Goal: Task Accomplishment & Management: Complete application form

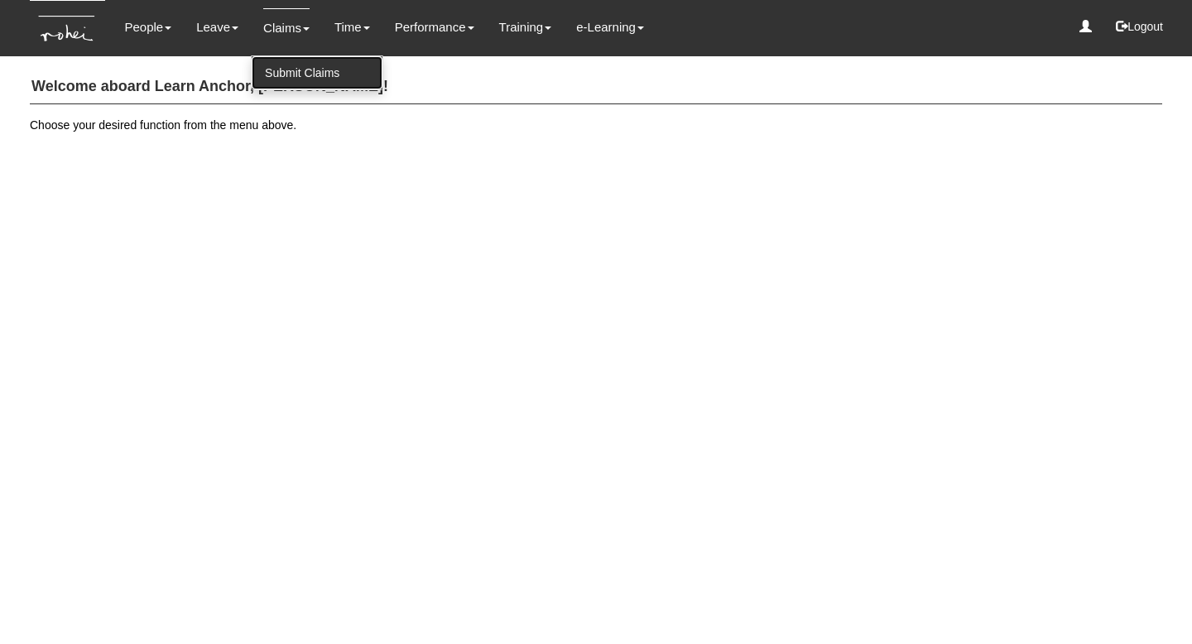
click at [301, 69] on link "Submit Claims" at bounding box center [317, 72] width 131 height 33
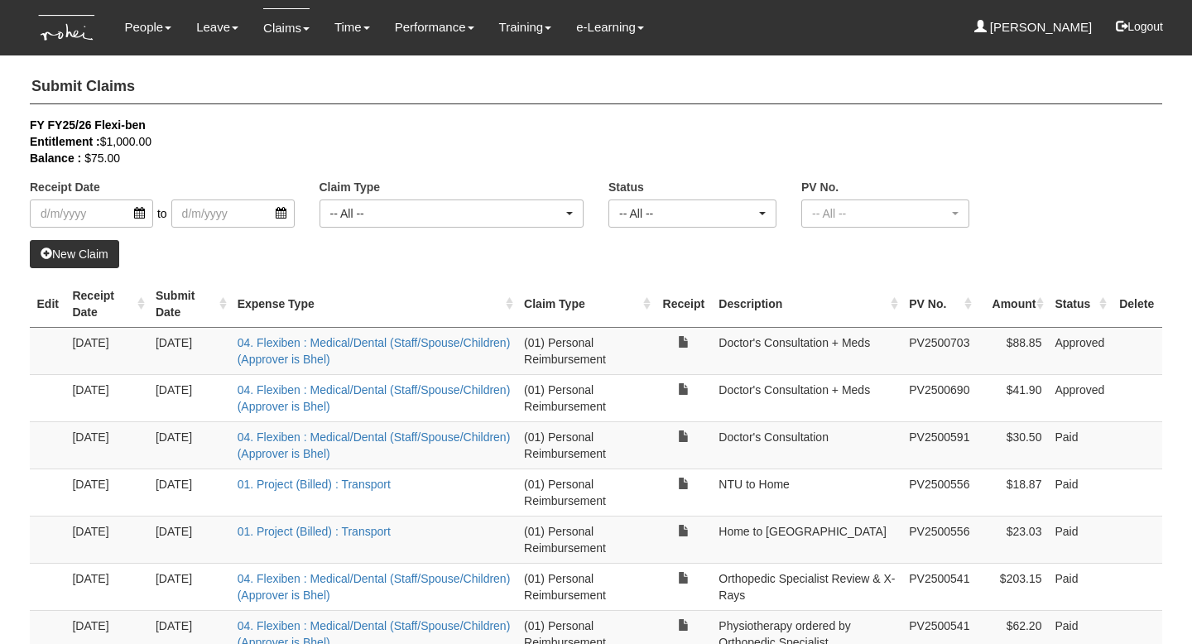
select select "50"
click at [141, 213] on input "search" at bounding box center [91, 214] width 123 height 28
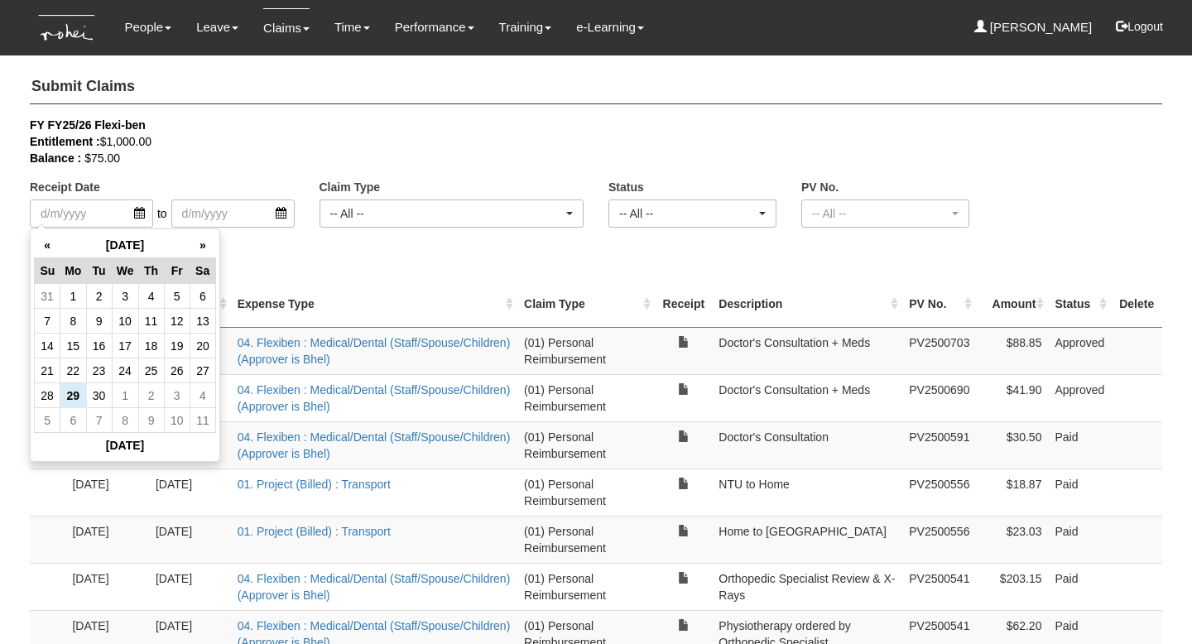
click at [215, 132] on div "FY FY25/26 Flexi-ben" at bounding box center [584, 125] width 1108 height 17
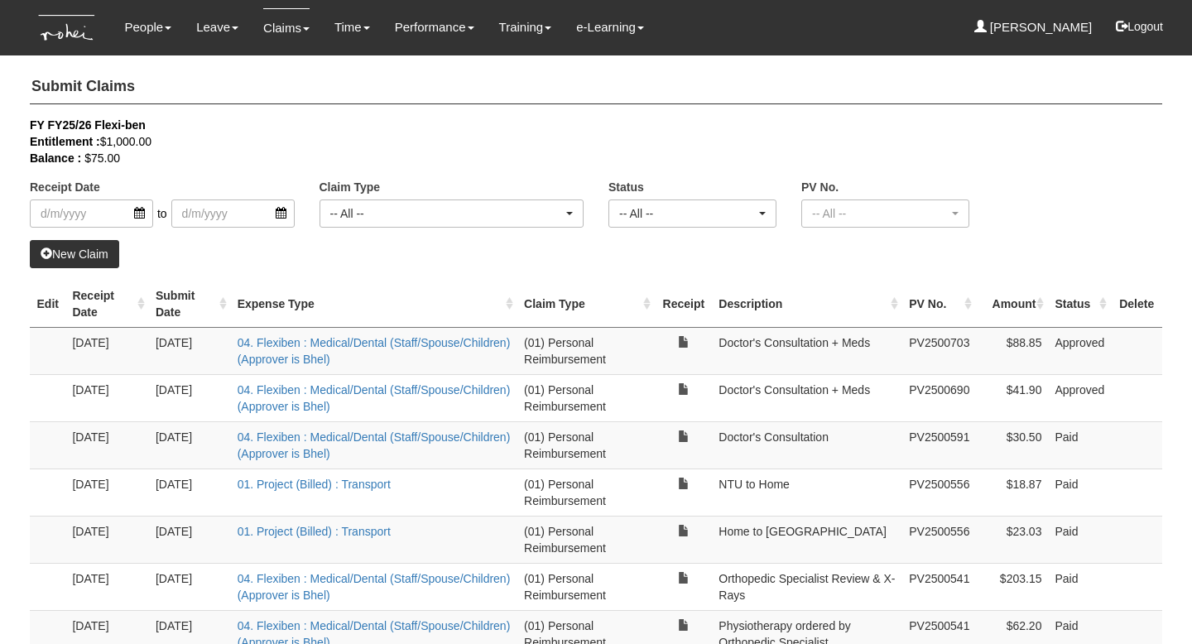
click at [102, 254] on link "New Claim" at bounding box center [74, 254] width 89 height 28
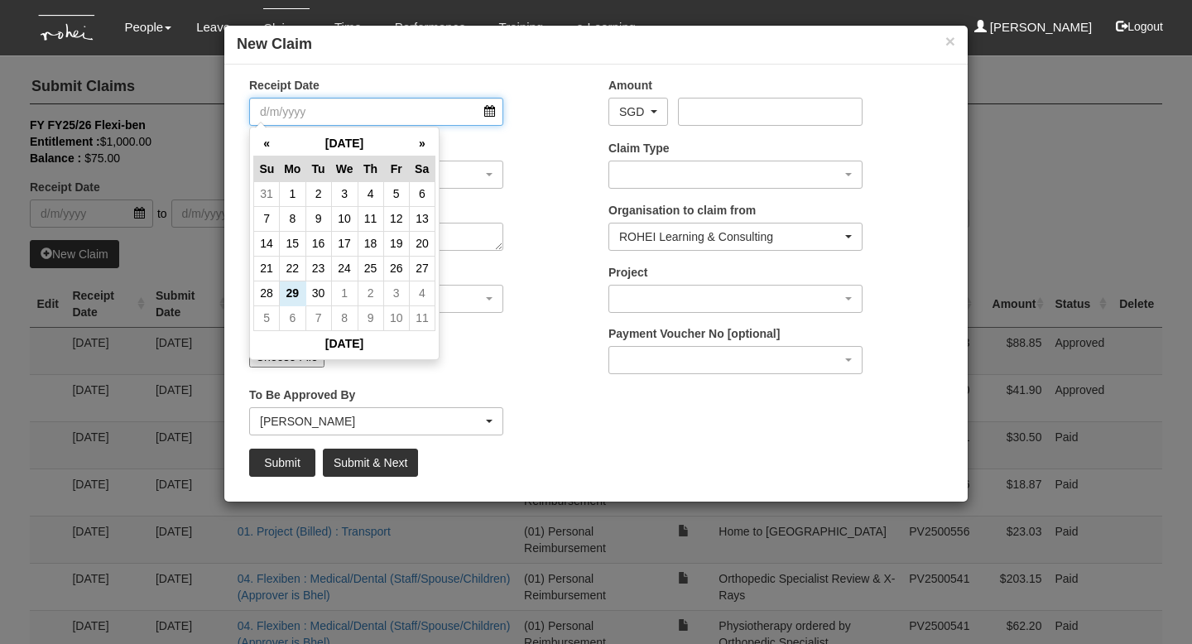
click at [490, 113] on input "Receipt Date" at bounding box center [376, 112] width 254 height 28
click at [295, 292] on td "29" at bounding box center [293, 293] width 26 height 25
type input "[DATE]"
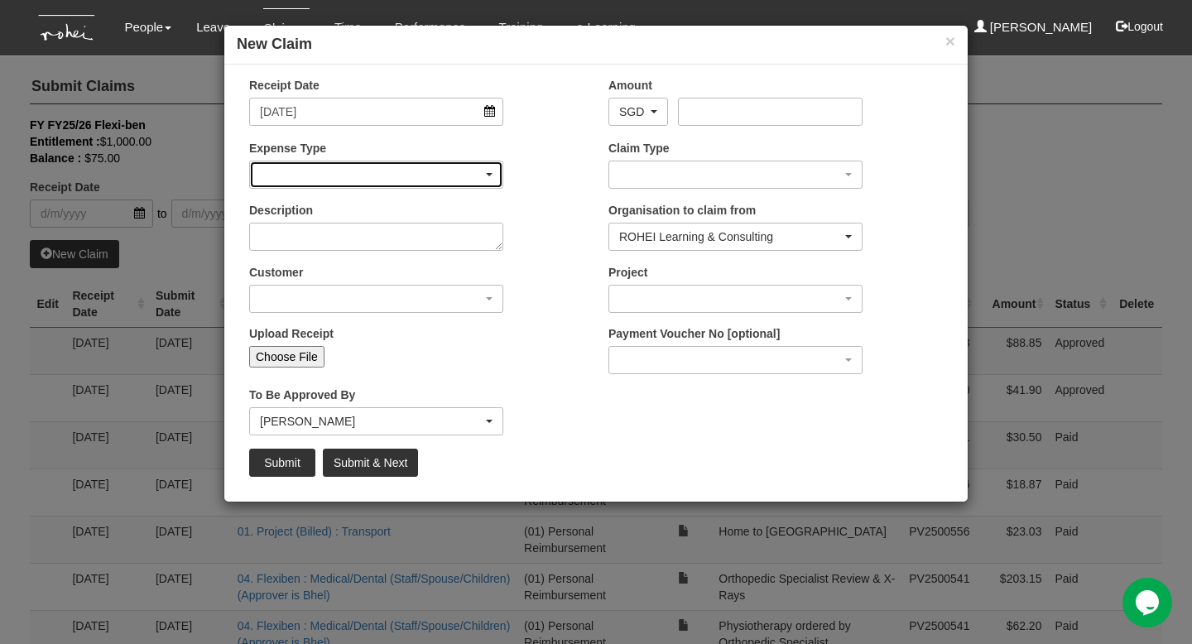
click at [488, 175] on span "button" at bounding box center [489, 174] width 7 height 3
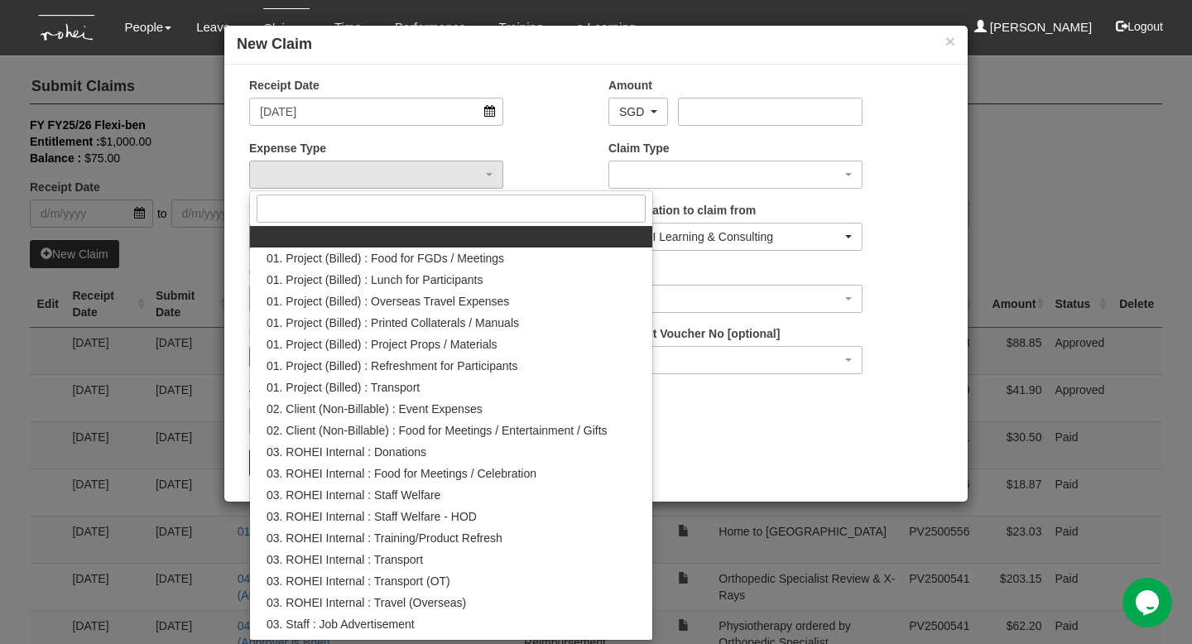
click at [726, 405] on div "Receipt Date [DATE] Amount AED AFN ALL AMD ANG AOA ARS AUD AWG AZN BAM BBD BDT …" at bounding box center [595, 283] width 743 height 412
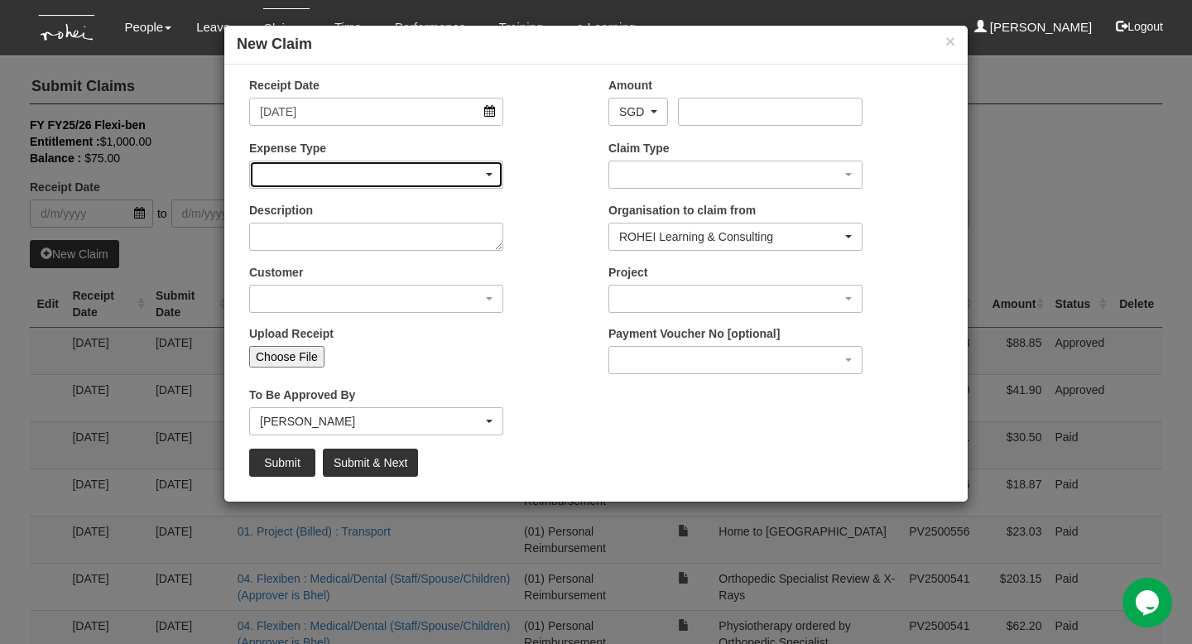
click at [490, 177] on div "button" at bounding box center [376, 174] width 252 height 26
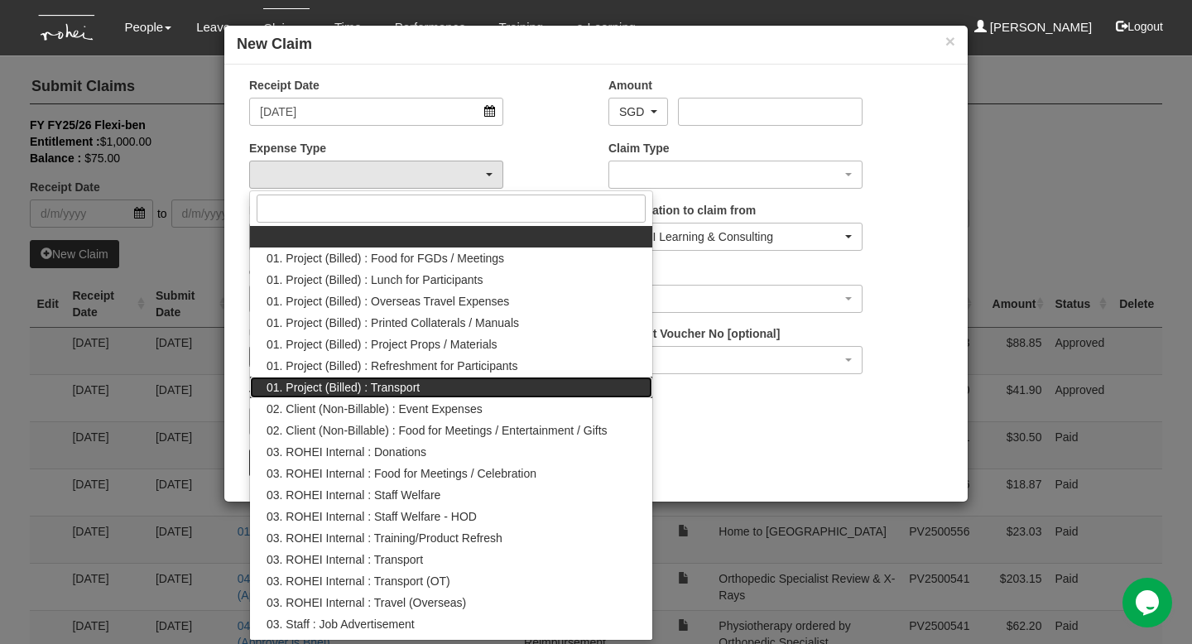
click at [417, 387] on span "01. Project (Billed) : Transport" at bounding box center [343, 387] width 153 height 17
select select "135"
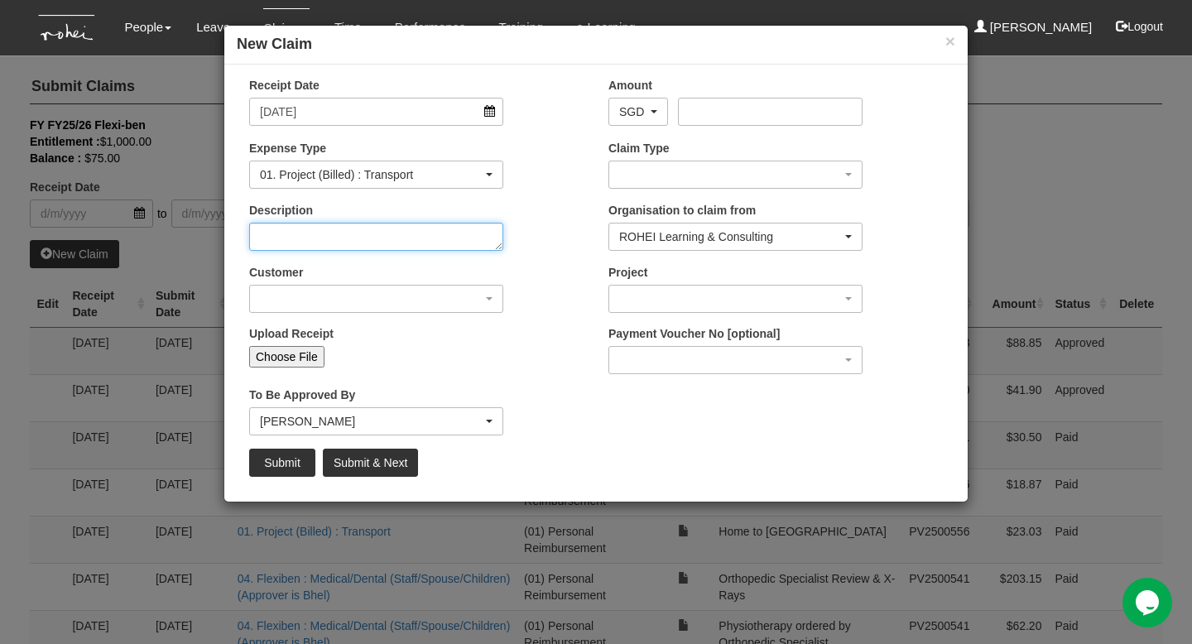
click at [474, 235] on textarea "Description" at bounding box center [376, 237] width 254 height 28
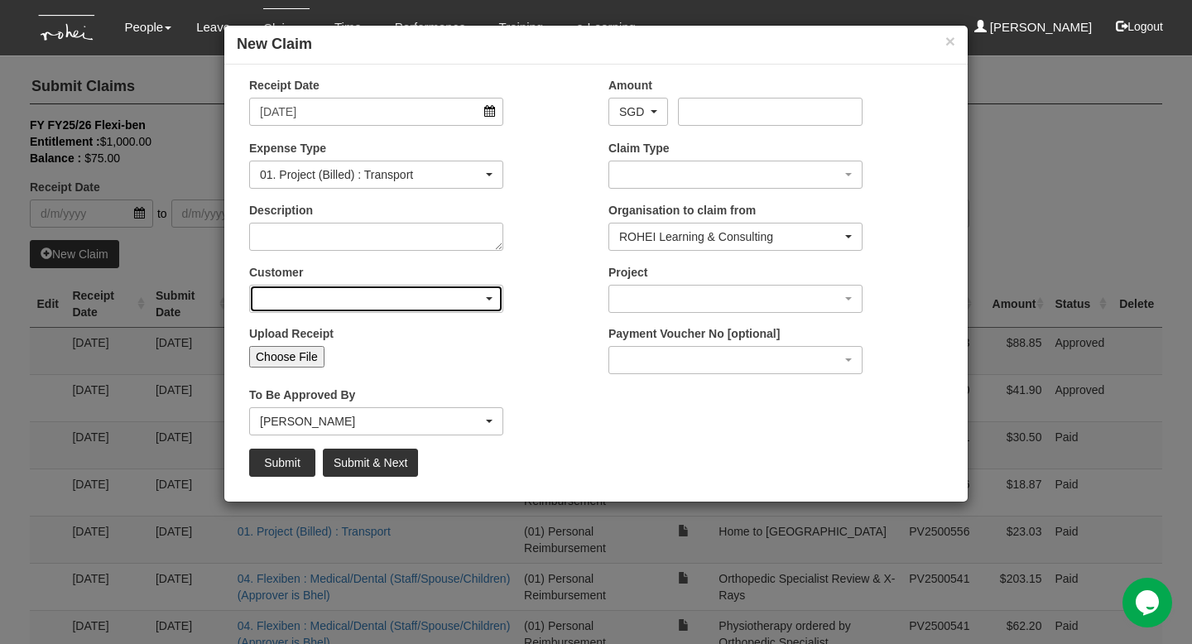
click at [464, 304] on div "button" at bounding box center [376, 299] width 252 height 26
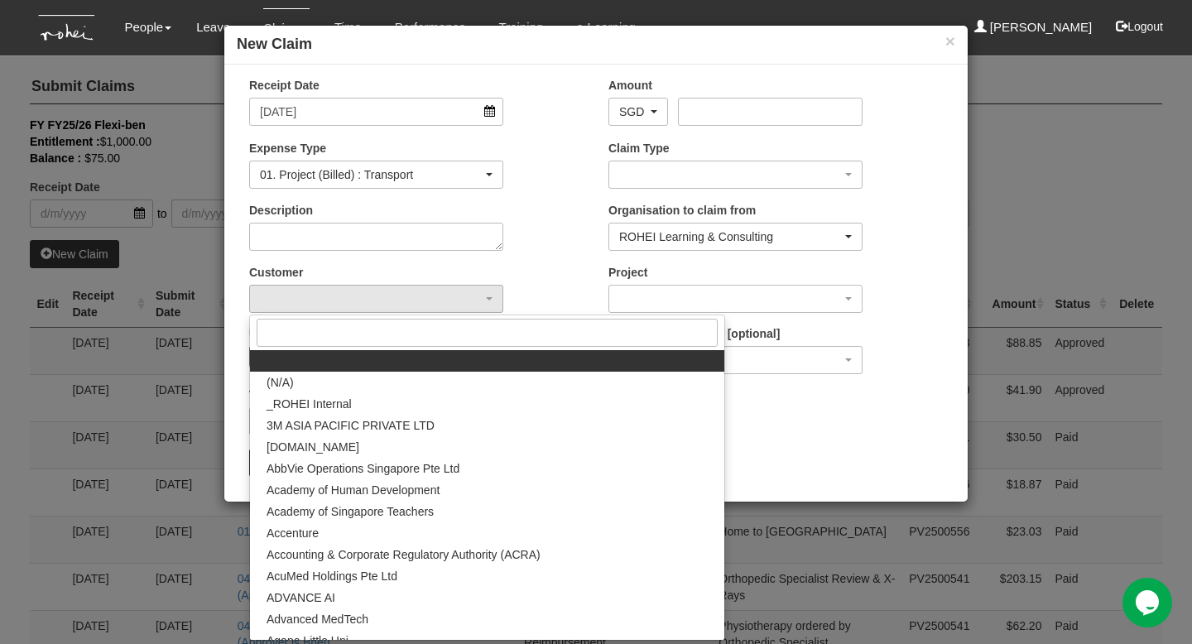
click at [590, 430] on div "To Be Approved By _Staff [PERSON_NAME] Tan [PERSON_NAME] [PERSON_NAME] [PERSON_…" at bounding box center [416, 417] width 359 height 61
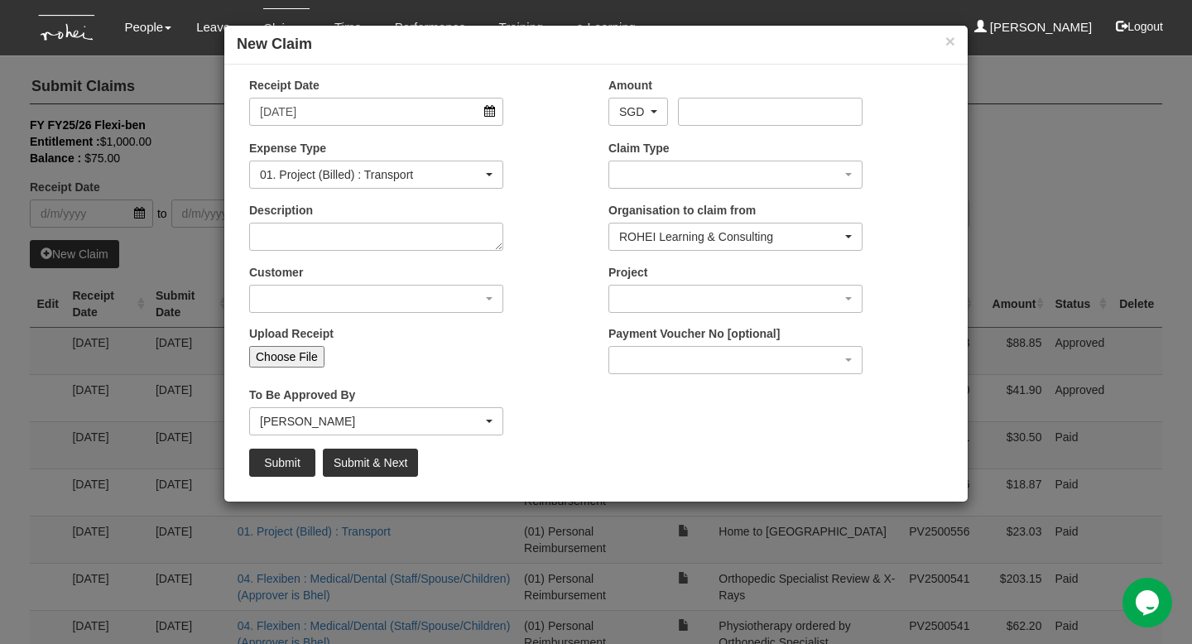
click at [363, 533] on div "× New Claim Receipt Date [DATE] Amount AED AFN ALL AMD ANG AOA ARS AUD AWG AZN …" at bounding box center [596, 322] width 1192 height 644
click at [951, 41] on button "×" at bounding box center [950, 40] width 10 height 17
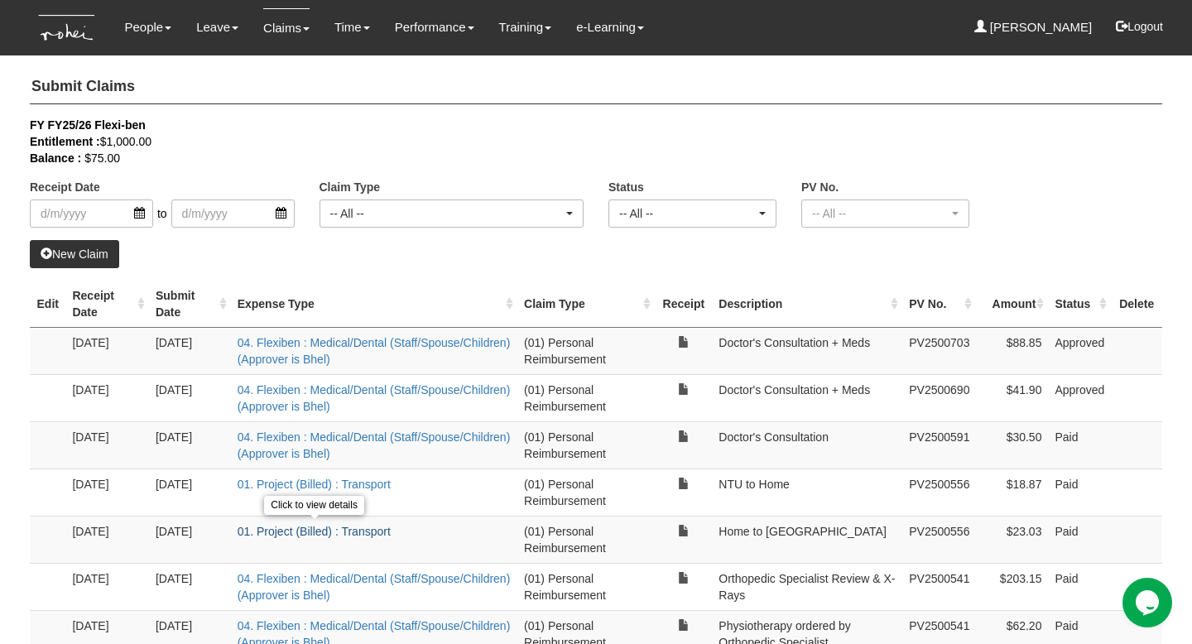
click at [300, 530] on link "01. Project (Billed) : Transport" at bounding box center [314, 531] width 153 height 13
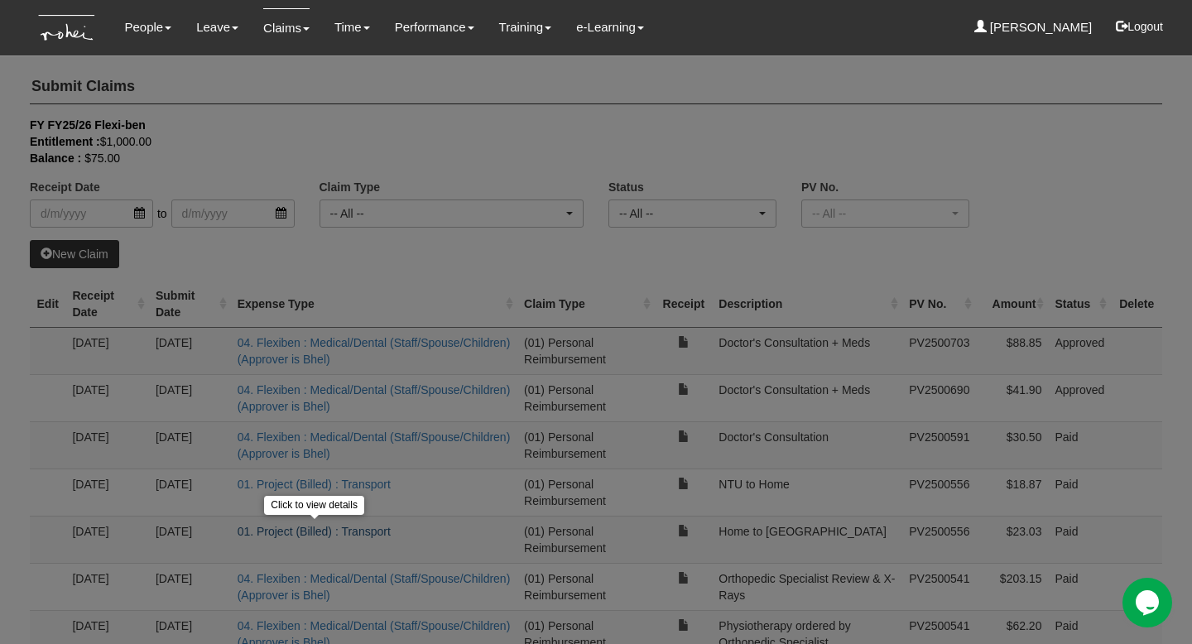
click at [300, 530] on body "Toggle navigation People Personal Information Staff Directory Leave Apply for L…" at bounding box center [596, 521] width 1192 height 1043
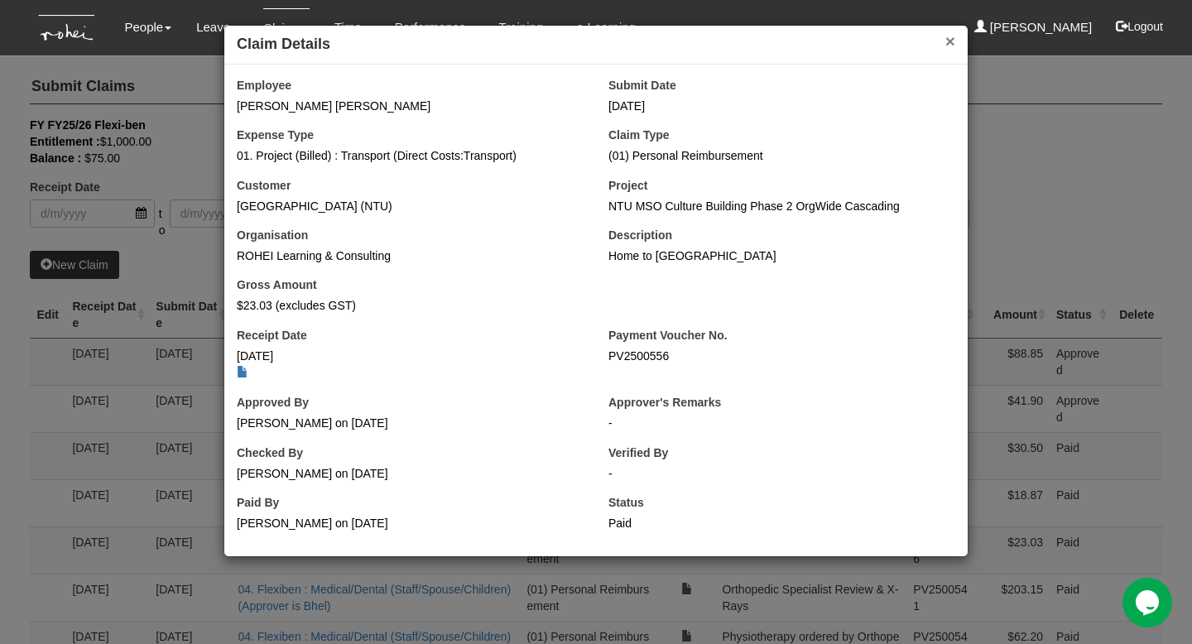
click at [950, 41] on button "×" at bounding box center [950, 40] width 10 height 17
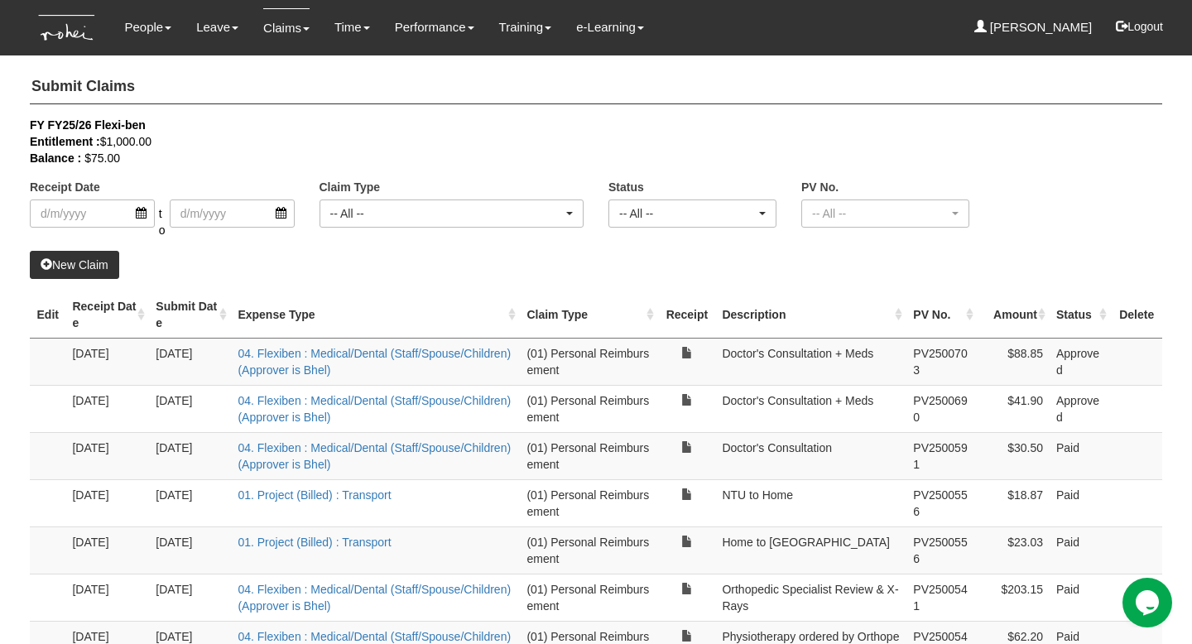
click at [60, 263] on link "New Claim" at bounding box center [74, 265] width 89 height 28
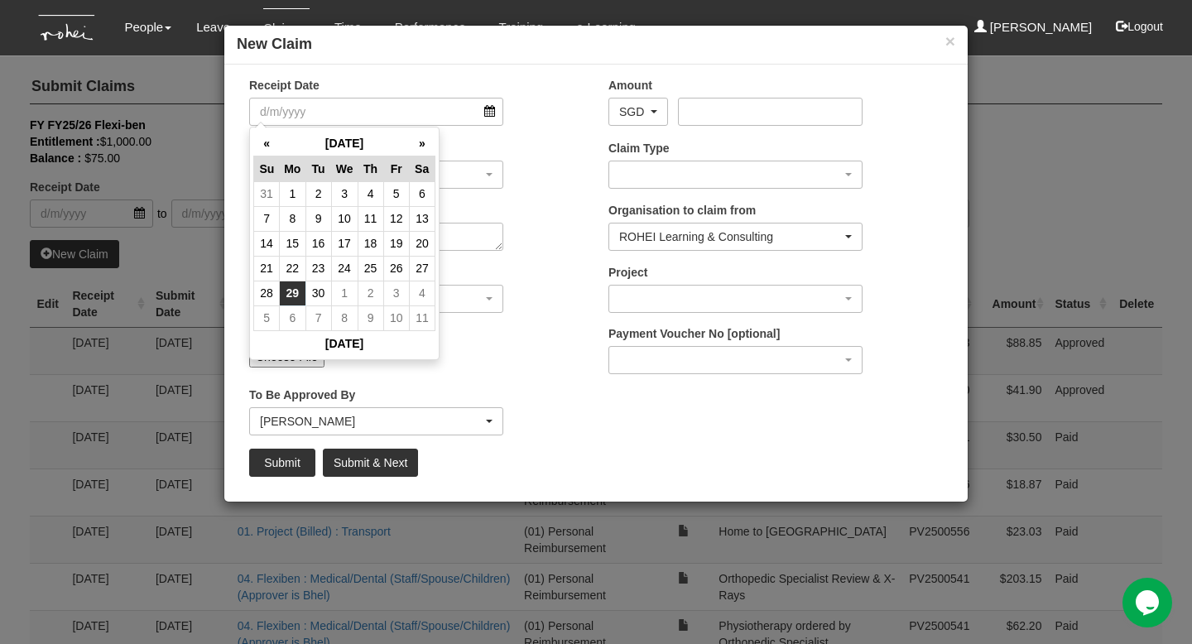
click at [291, 294] on td "29" at bounding box center [293, 293] width 26 height 25
type input "[DATE]"
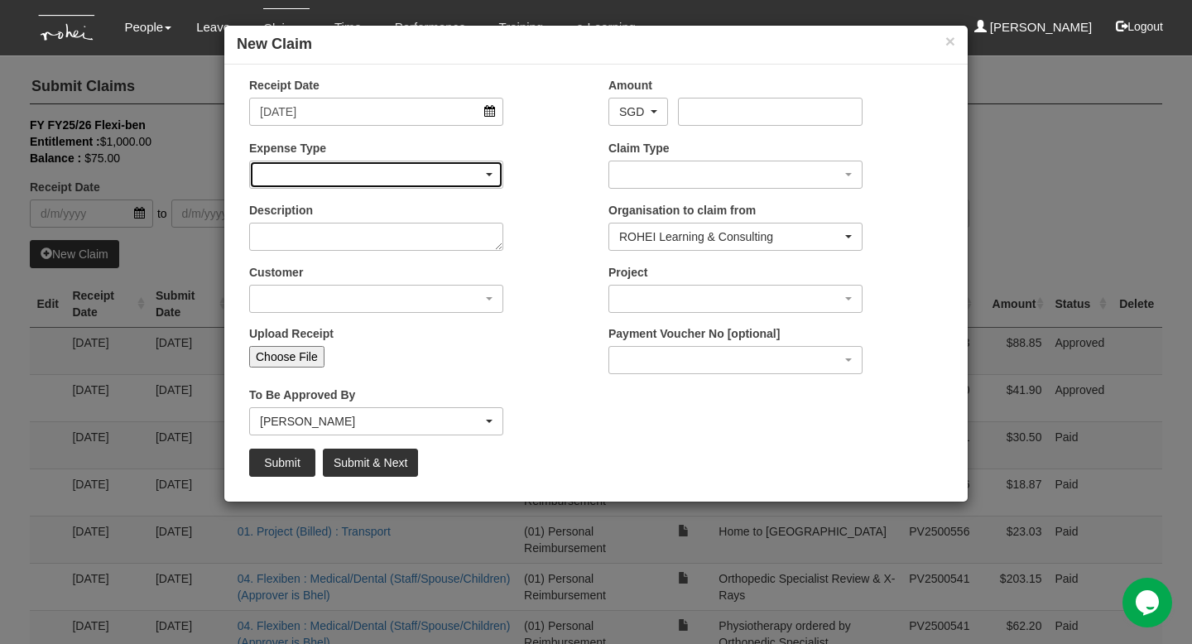
click at [488, 170] on div "button" at bounding box center [376, 174] width 252 height 26
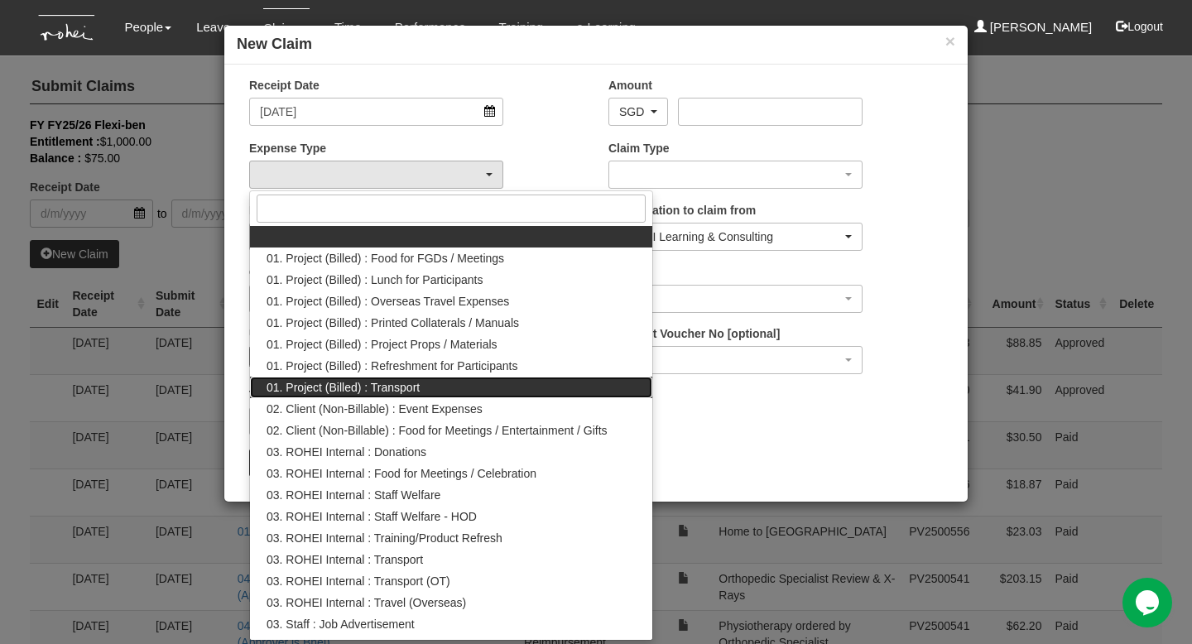
click at [419, 384] on span "01. Project (Billed) : Transport" at bounding box center [343, 387] width 153 height 17
select select "135"
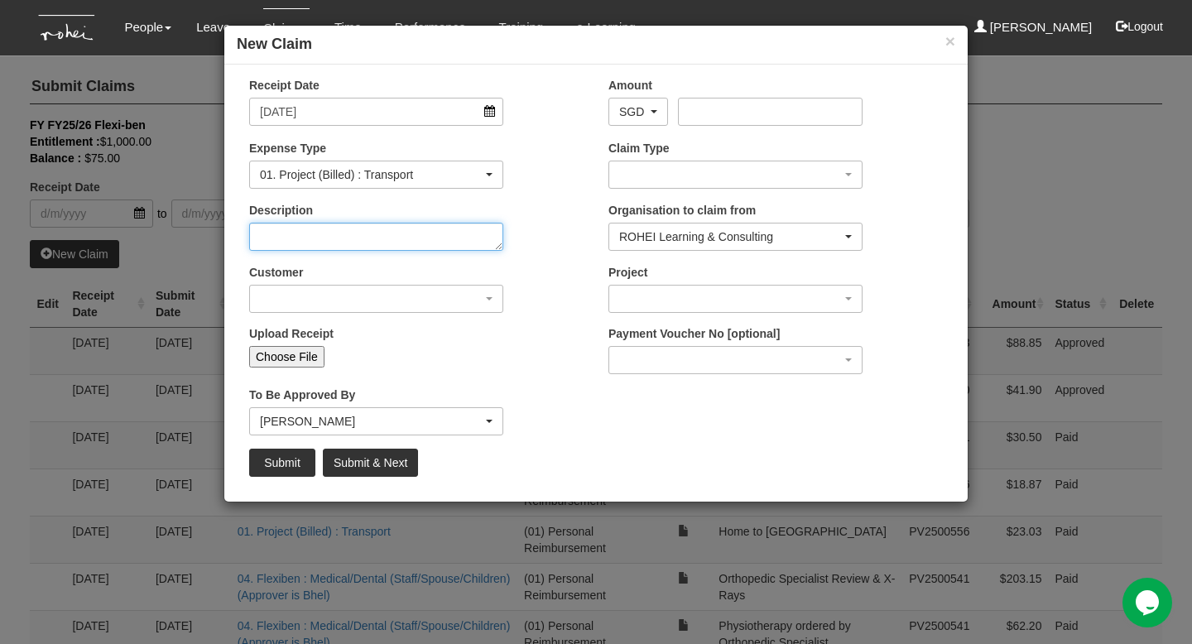
click at [468, 246] on textarea "Description" at bounding box center [376, 237] width 254 height 28
type textarea "Home to [GEOGRAPHIC_DATA]"
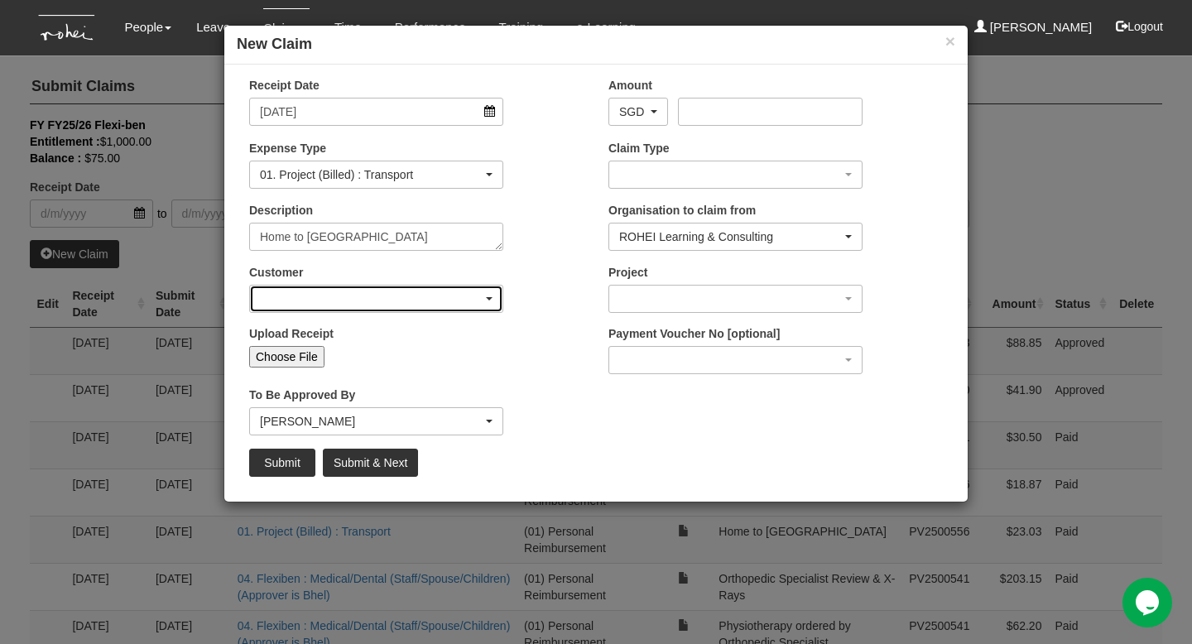
click at [488, 298] on span "button" at bounding box center [489, 298] width 7 height 3
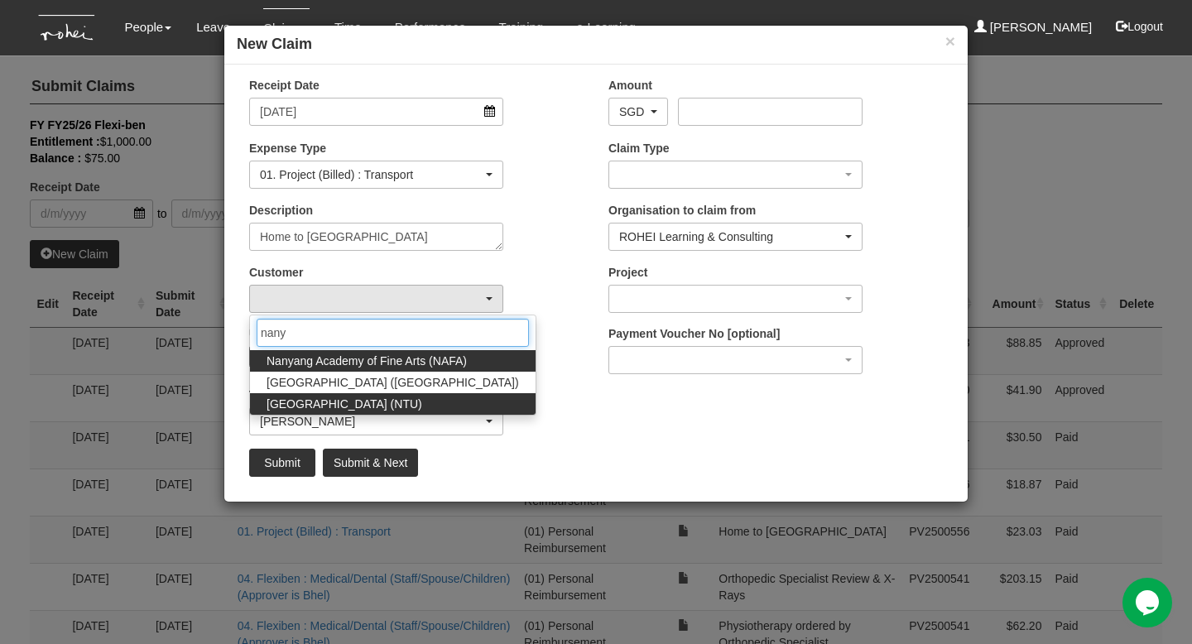
type input "nany"
click at [414, 404] on span "[GEOGRAPHIC_DATA] (NTU)" at bounding box center [345, 404] width 156 height 17
select select "59"
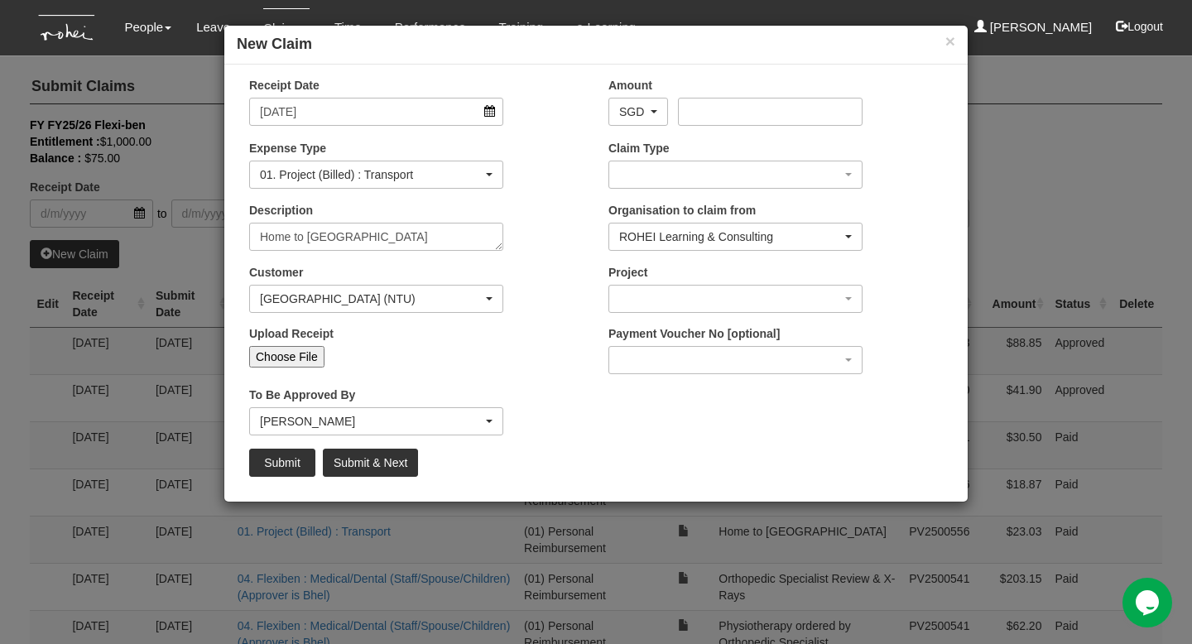
click at [305, 355] on input "Choose File" at bounding box center [286, 357] width 75 height 22
type input "C:\fakepath\NTU SLL4 on [DATE] (AM) - [TADA] Receipt.pdf"
type input "Choose Another File"
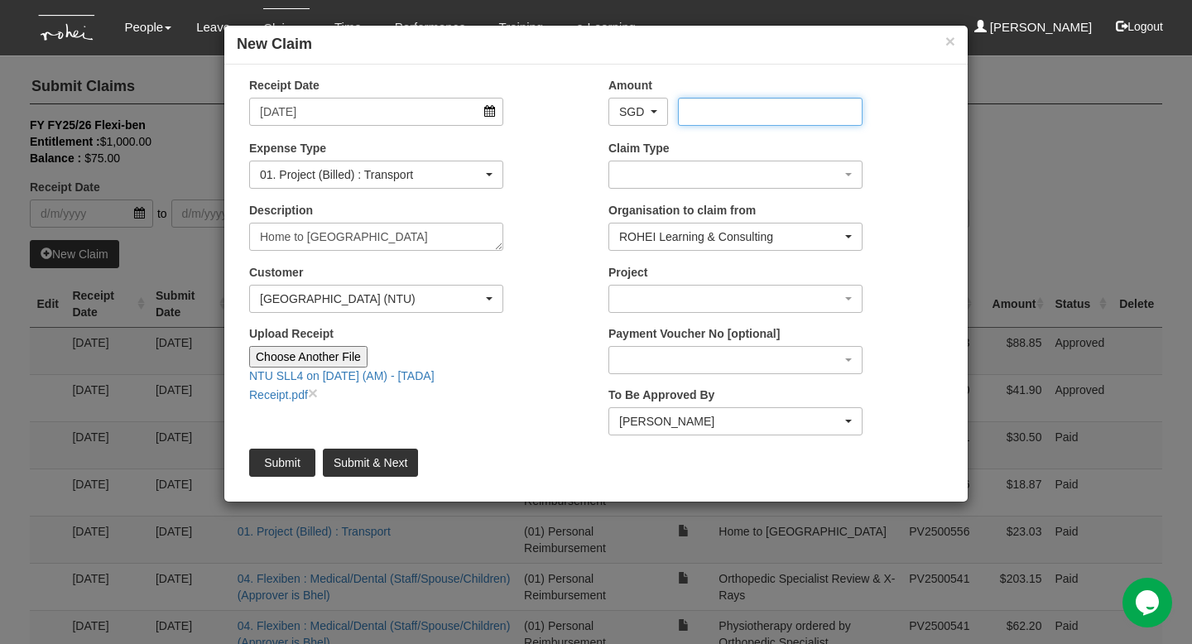
click at [720, 113] on input "Amount" at bounding box center [770, 112] width 184 height 28
type input "24.05"
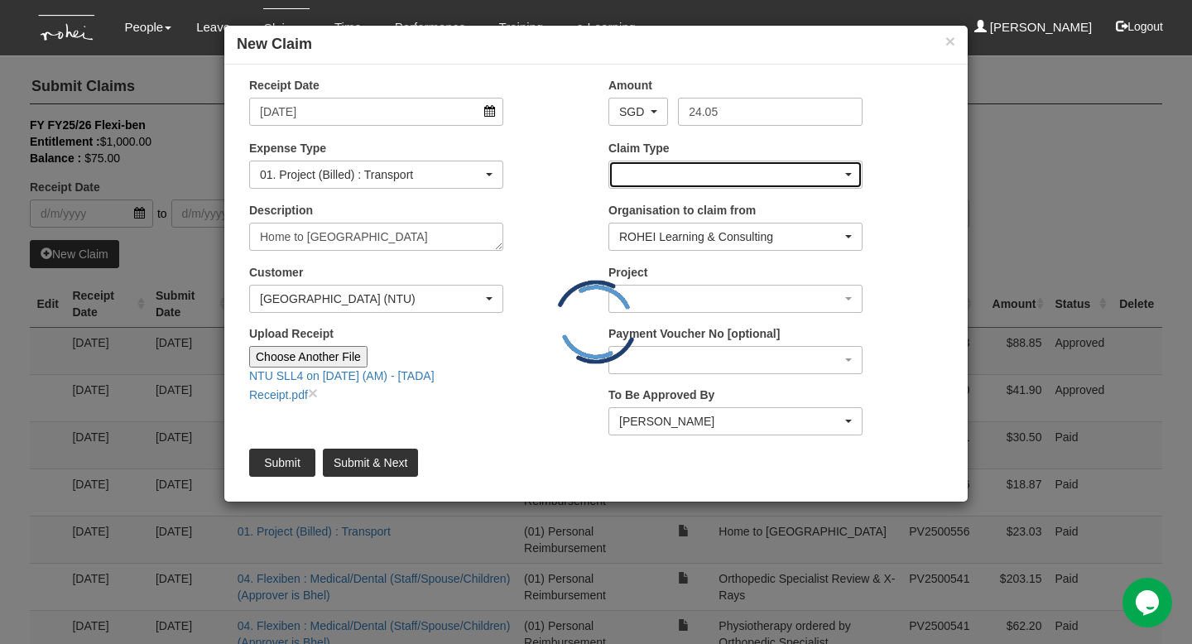
click at [766, 176] on div "button" at bounding box center [735, 174] width 252 height 26
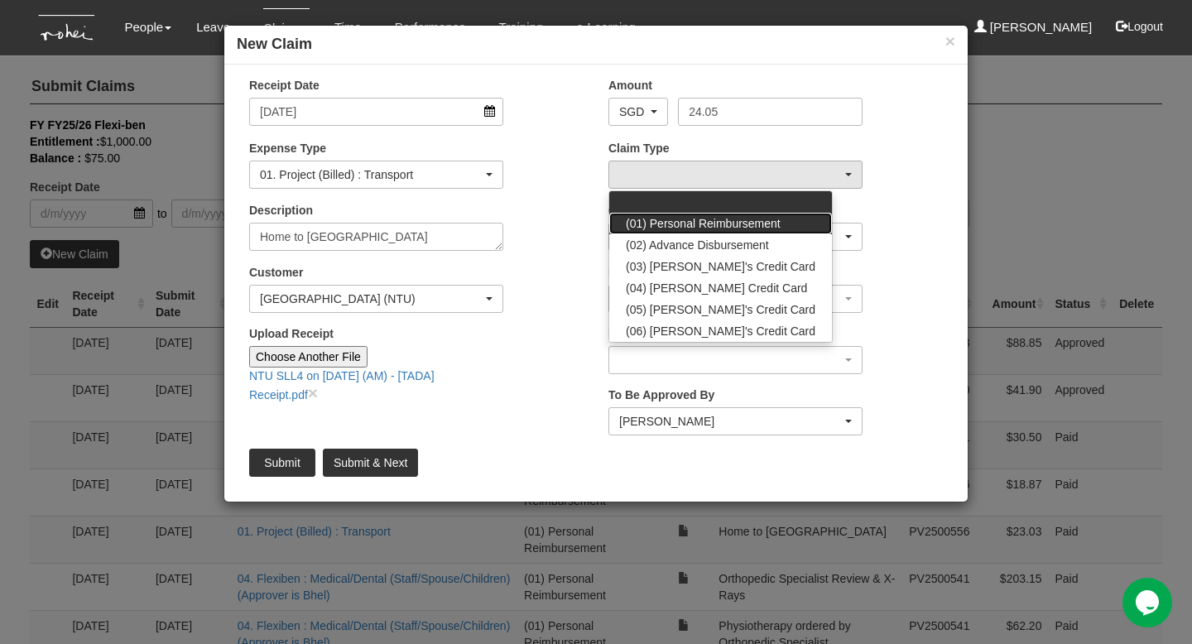
click at [774, 219] on span "(01) Personal Reimbursement" at bounding box center [703, 223] width 155 height 17
select select "14"
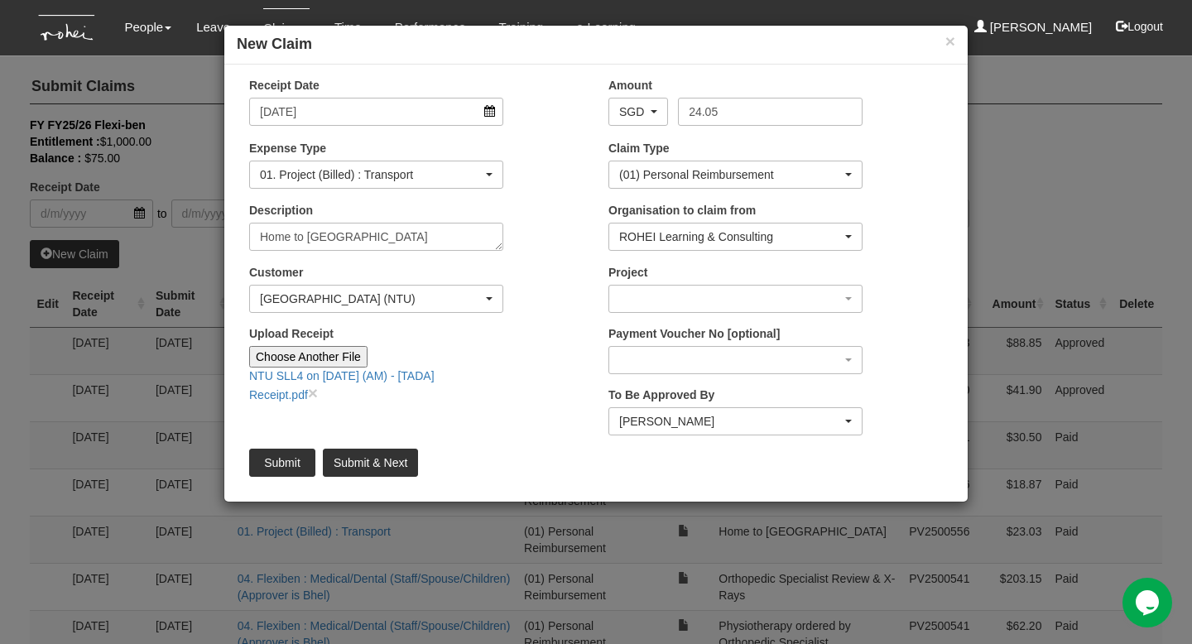
click at [807, 258] on div "Organisation to claim from ROHEI Learning & Consulting ROHEI Learning & Consult…" at bounding box center [775, 232] width 359 height 61
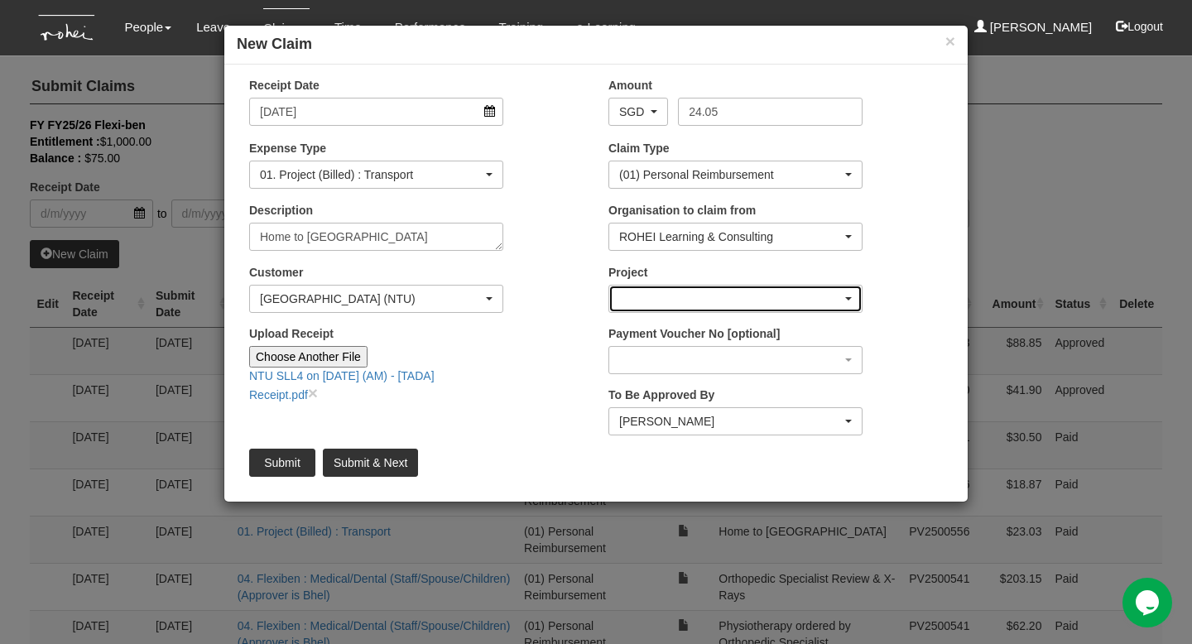
click at [853, 300] on div "button" at bounding box center [735, 299] width 252 height 26
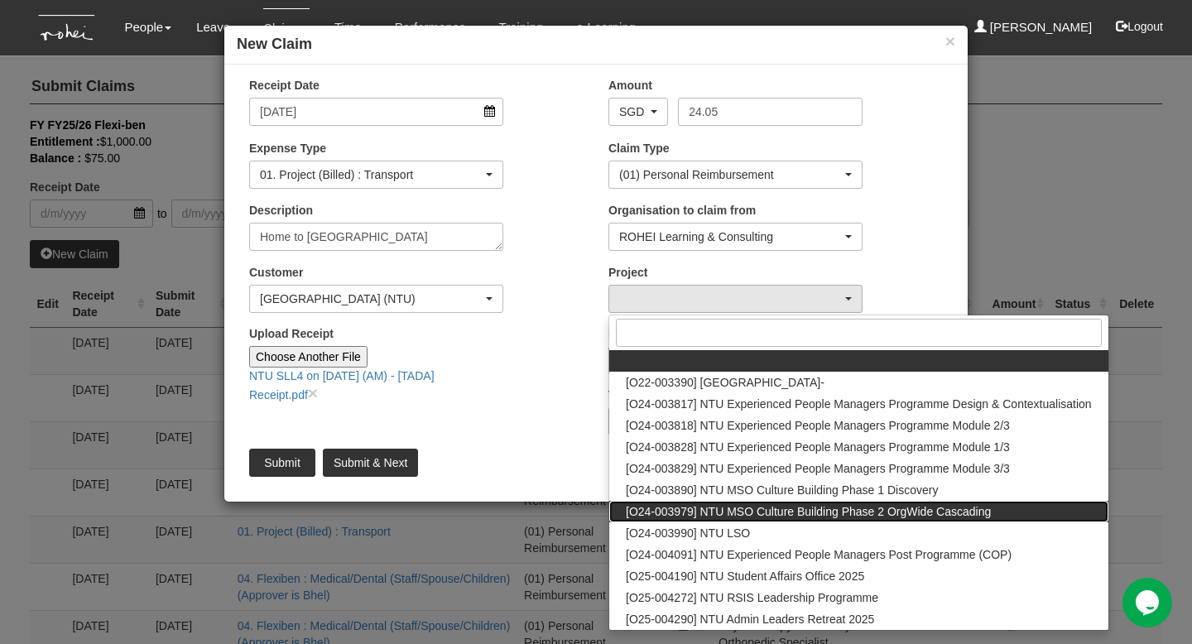
click at [796, 515] on span "[O24-003979] NTU MSO Culture Building Phase 2 OrgWide Cascading" at bounding box center [808, 511] width 365 height 17
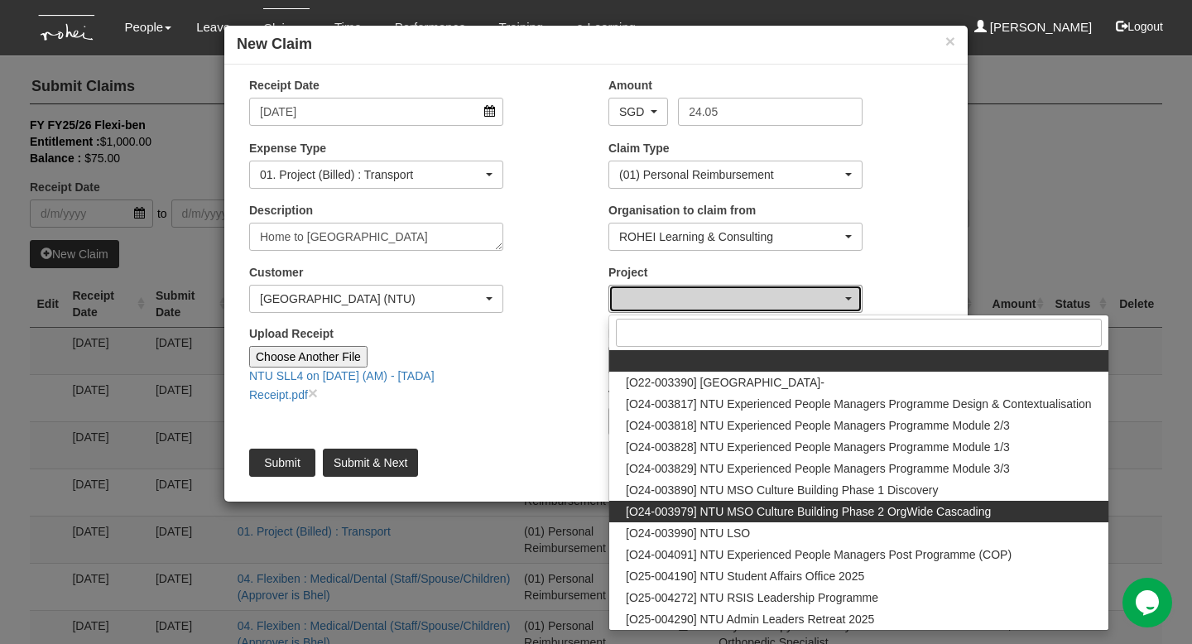
select select "2613"
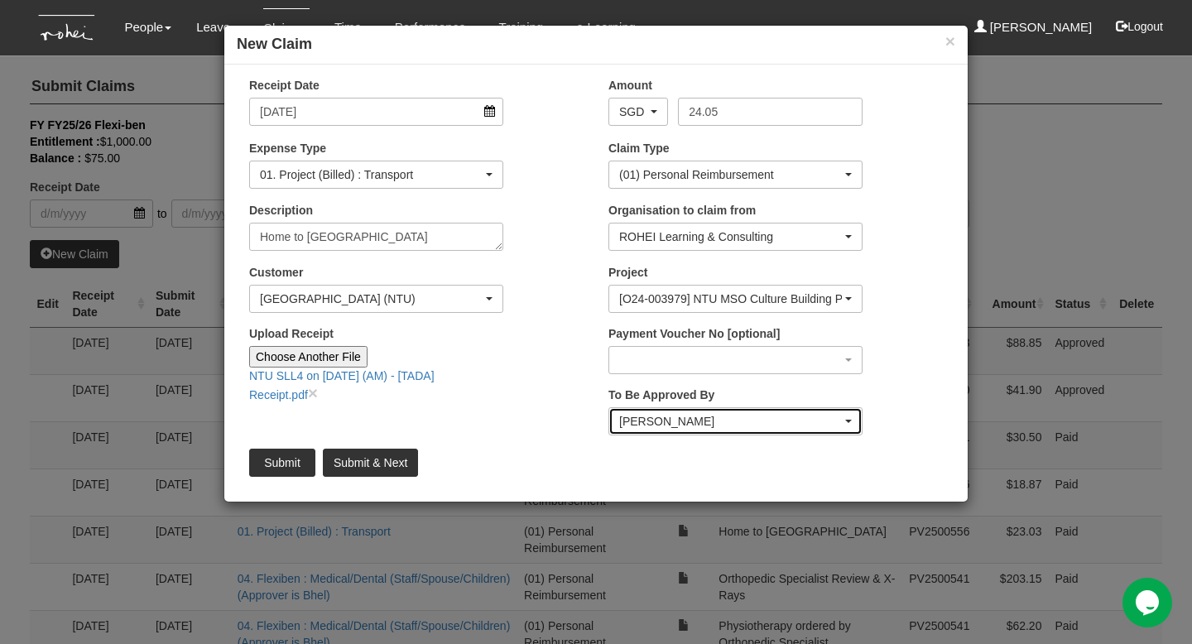
click at [852, 421] on div "[PERSON_NAME]" at bounding box center [735, 421] width 252 height 26
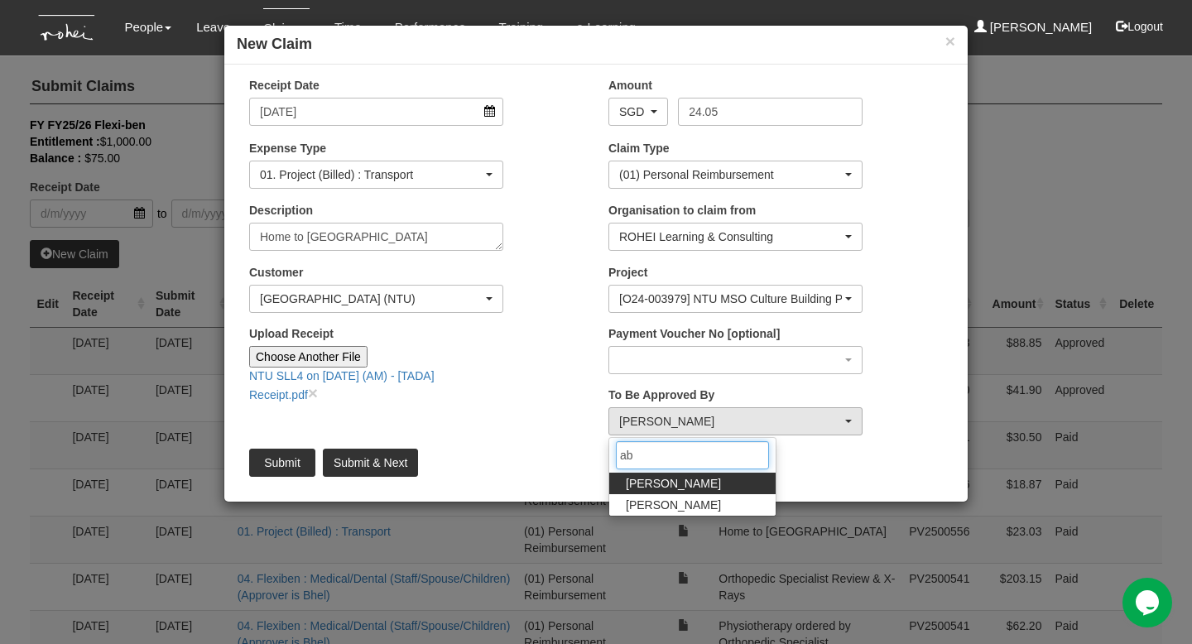
type input "ab"
click at [688, 481] on link "[PERSON_NAME]" at bounding box center [692, 484] width 166 height 22
select select "bab5243c-beed-41fc-b362-49a7e6e66dc1"
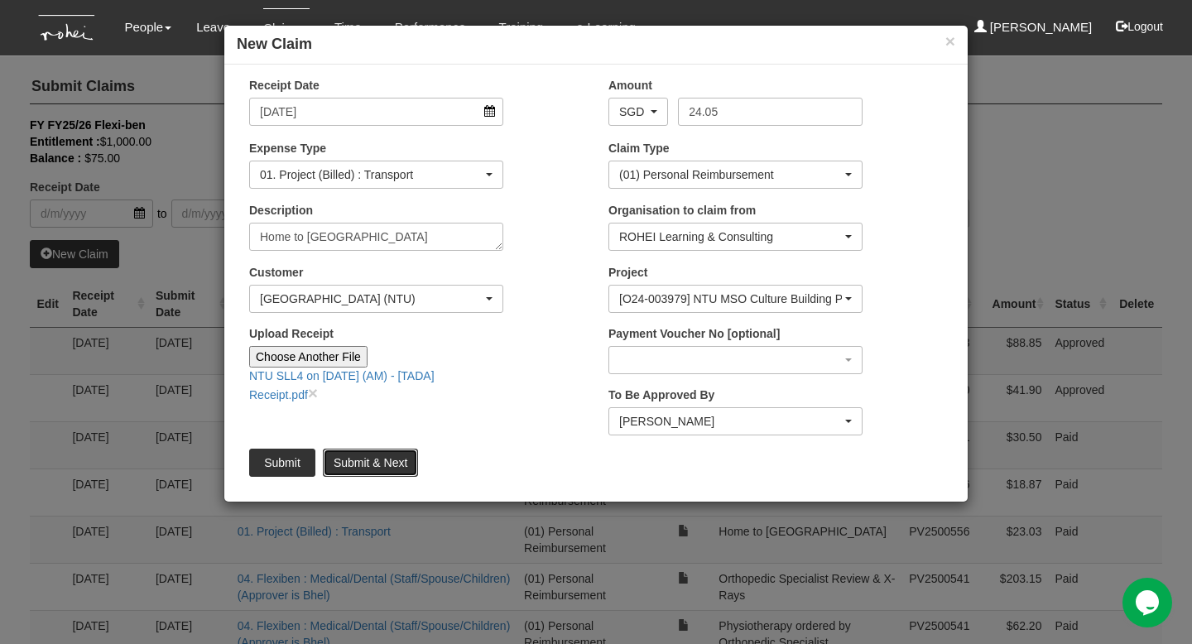
click at [359, 463] on input "Submit & Next" at bounding box center [370, 463] width 95 height 28
type input "Choose File"
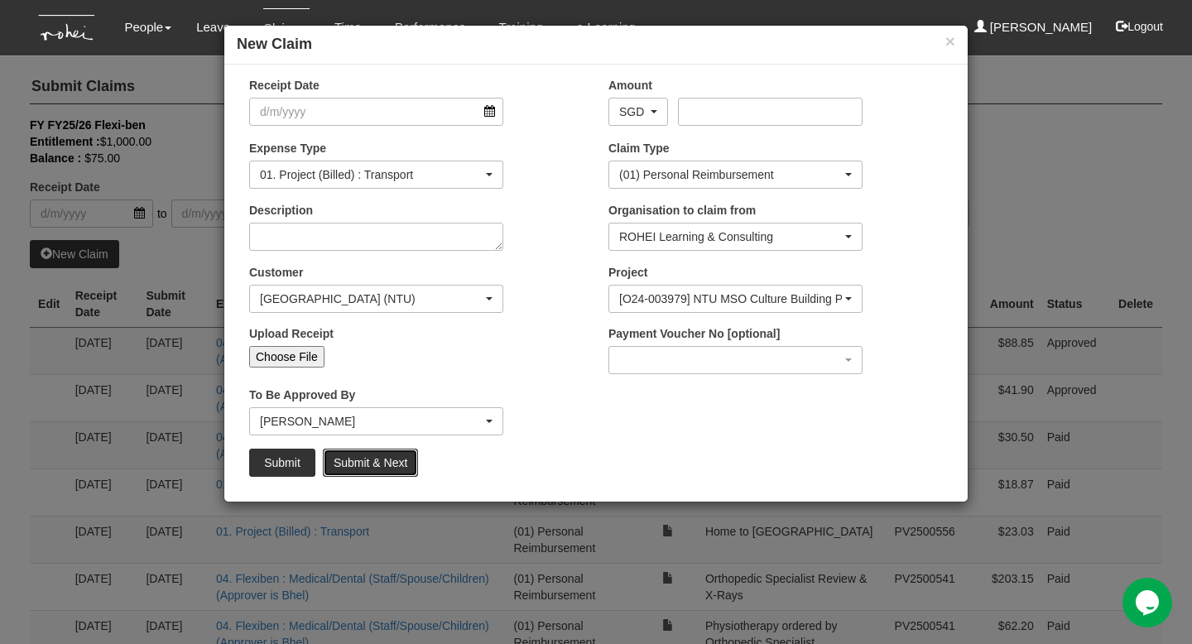
select select "50"
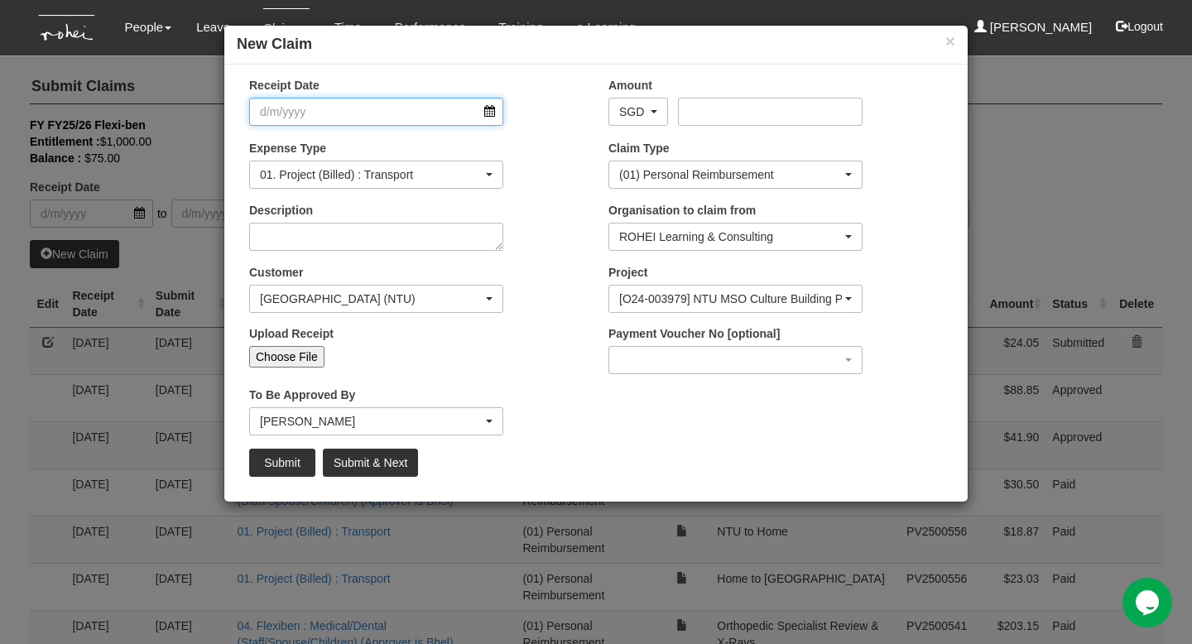
click at [494, 115] on input "Receipt Date" at bounding box center [376, 112] width 254 height 28
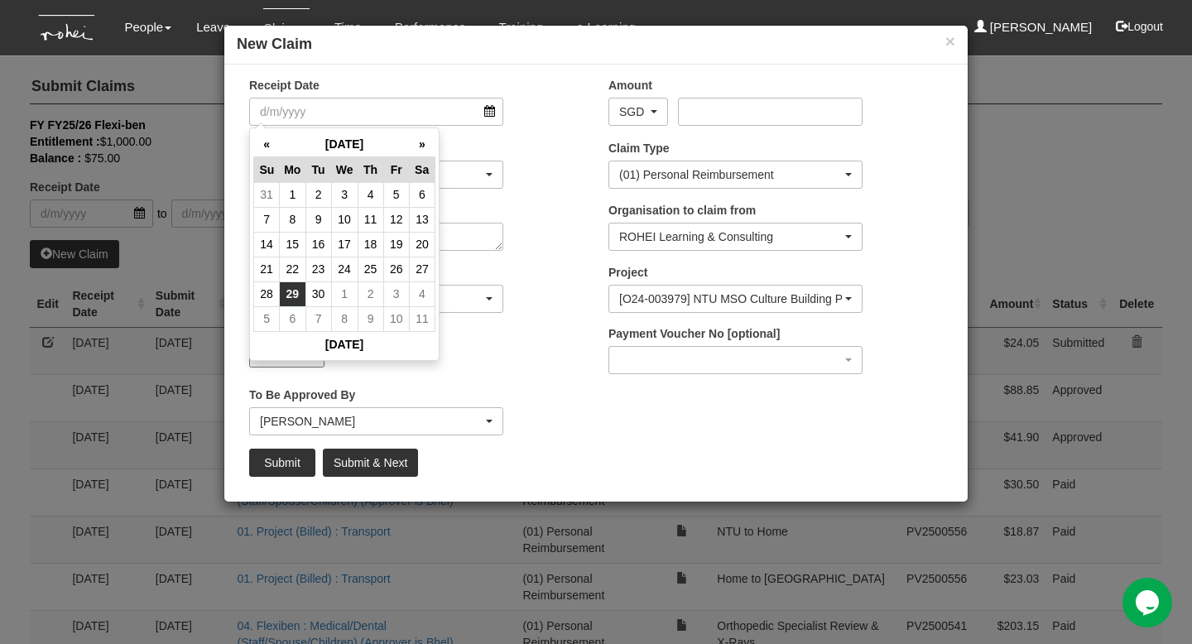
click at [296, 293] on td "29" at bounding box center [293, 293] width 26 height 25
type input "[DATE]"
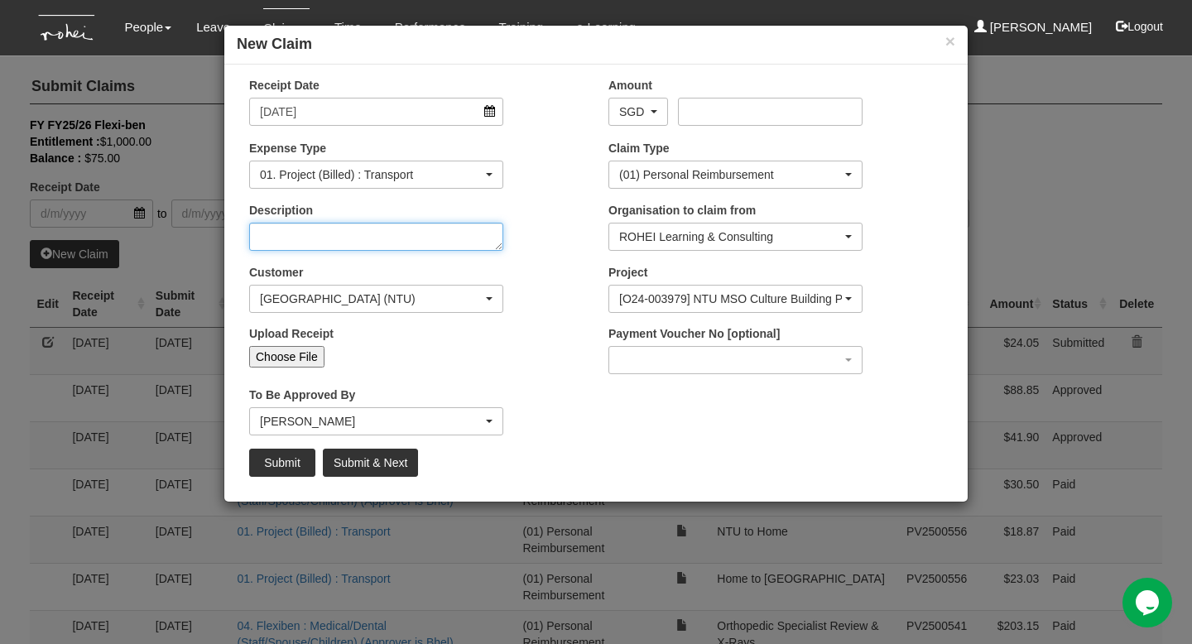
click at [451, 241] on textarea "Description" at bounding box center [376, 237] width 254 height 28
type textarea "NTU to Home"
click at [299, 358] on input "Choose File" at bounding box center [286, 357] width 75 height 22
type input "C:\fakepath\NTU SLL4 on [DATE] (PM) - [TADA] Receipt.pdf"
type input "Choose Another File"
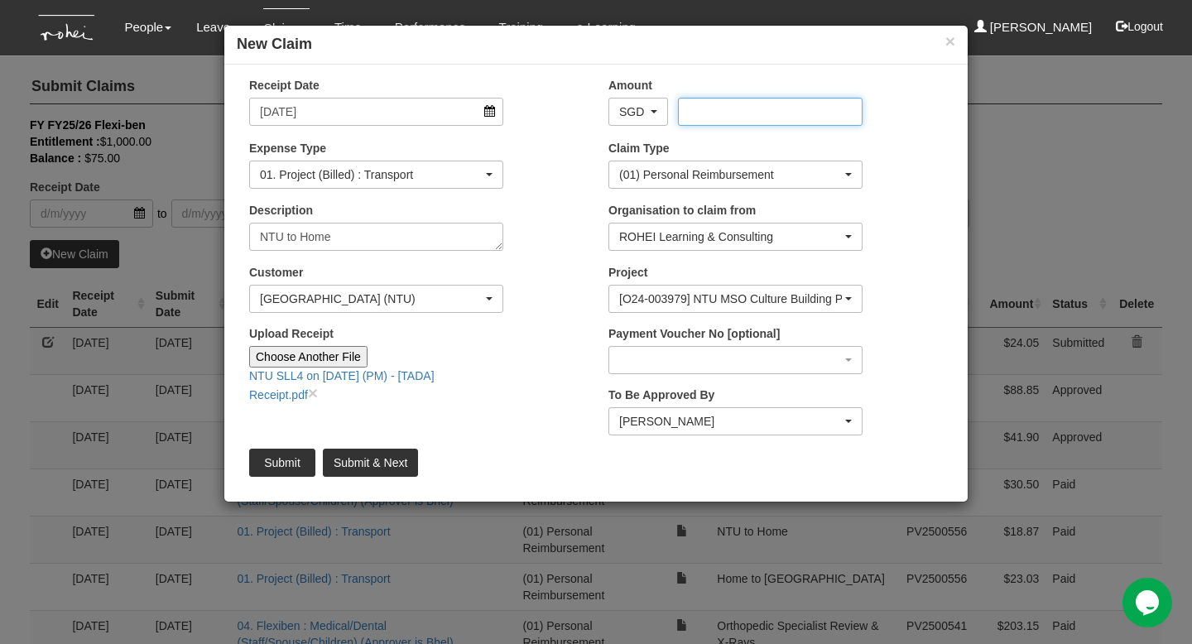
click at [821, 111] on input "Amount" at bounding box center [770, 112] width 184 height 28
type input "14.77"
click at [296, 460] on input "Submit" at bounding box center [282, 463] width 66 height 28
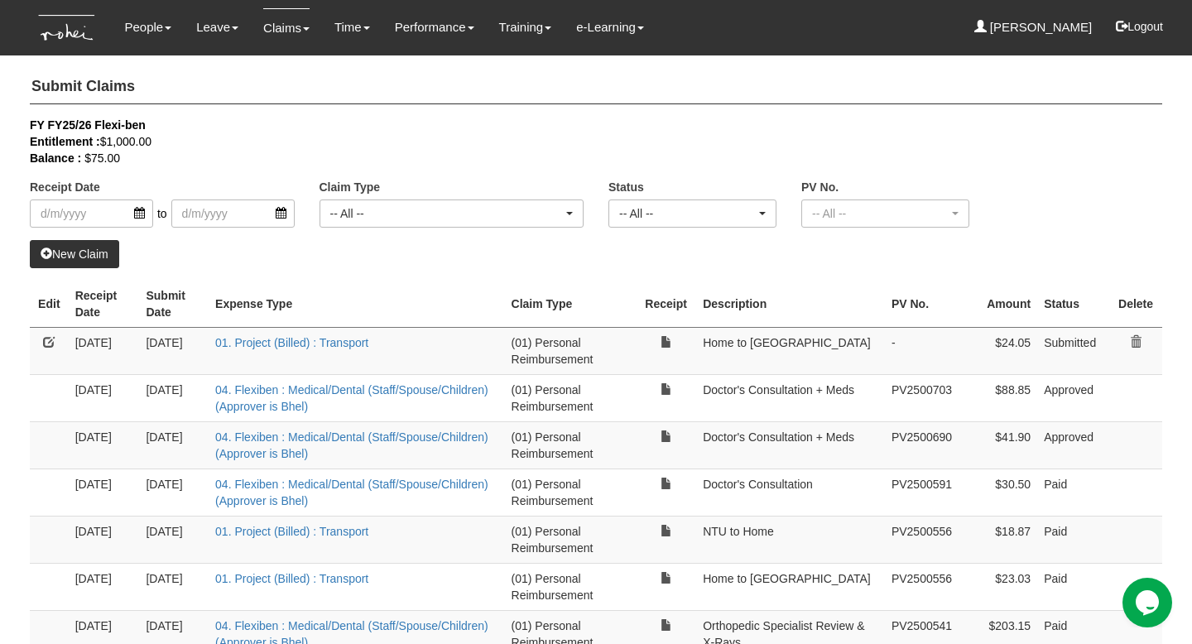
select select "50"
